Goal: Communication & Community: Answer question/provide support

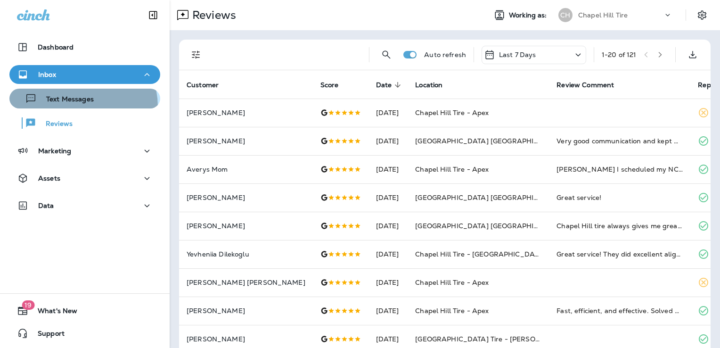
click at [76, 107] on button "Text Messages" at bounding box center [84, 99] width 151 height 20
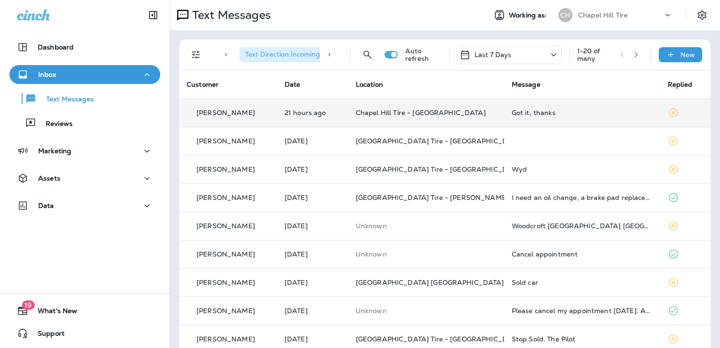
click at [594, 107] on td "Got it, thanks" at bounding box center [582, 113] width 156 height 28
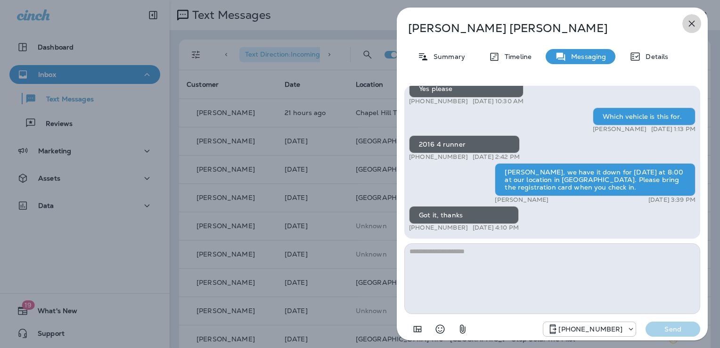
click at [692, 24] on icon "button" at bounding box center [692, 24] width 6 height 6
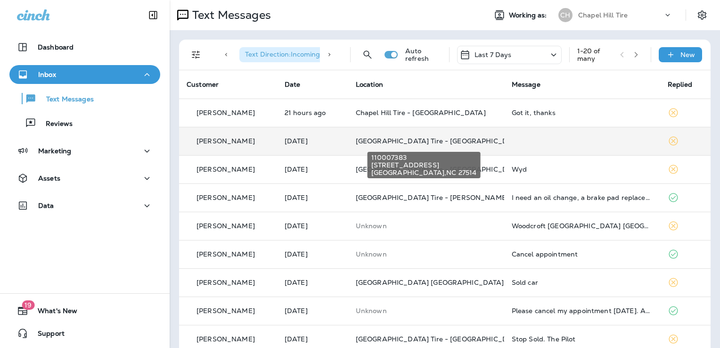
click at [447, 137] on span "[GEOGRAPHIC_DATA] Tire - [GEOGRAPHIC_DATA]" at bounding box center [440, 141] width 168 height 8
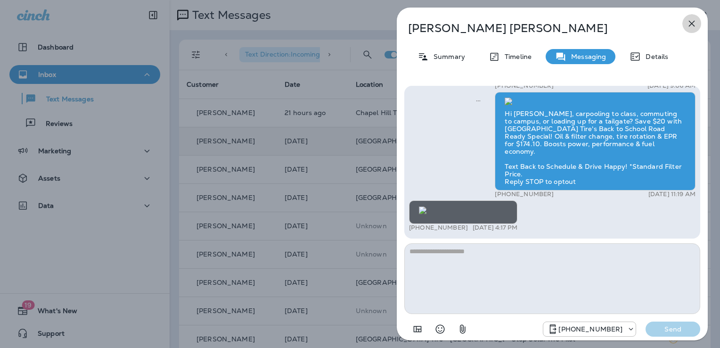
click at [691, 20] on icon "button" at bounding box center [691, 23] width 11 height 11
